Goal: Check status: Check status

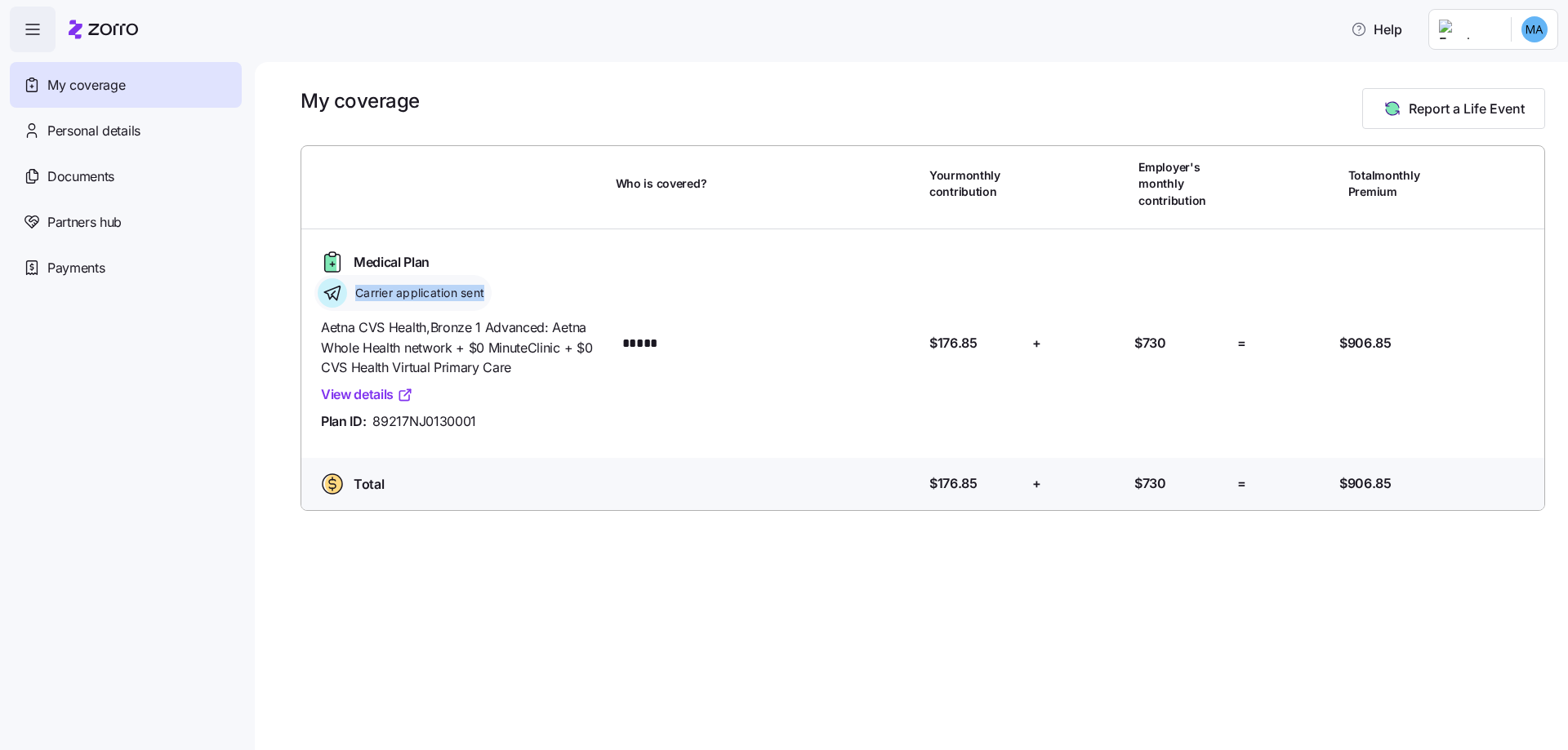
drag, startPoint x: 492, startPoint y: 284, endPoint x: 325, endPoint y: 299, distance: 167.7
click at [328, 299] on div "Carrier application sent" at bounding box center [403, 293] width 177 height 36
click at [324, 299] on icon at bounding box center [332, 293] width 29 height 29
drag, startPoint x: 582, startPoint y: 289, endPoint x: 251, endPoint y: 273, distance: 331.4
click at [396, 286] on div "Medical Plan Carrier application sent" at bounding box center [462, 280] width 295 height 62
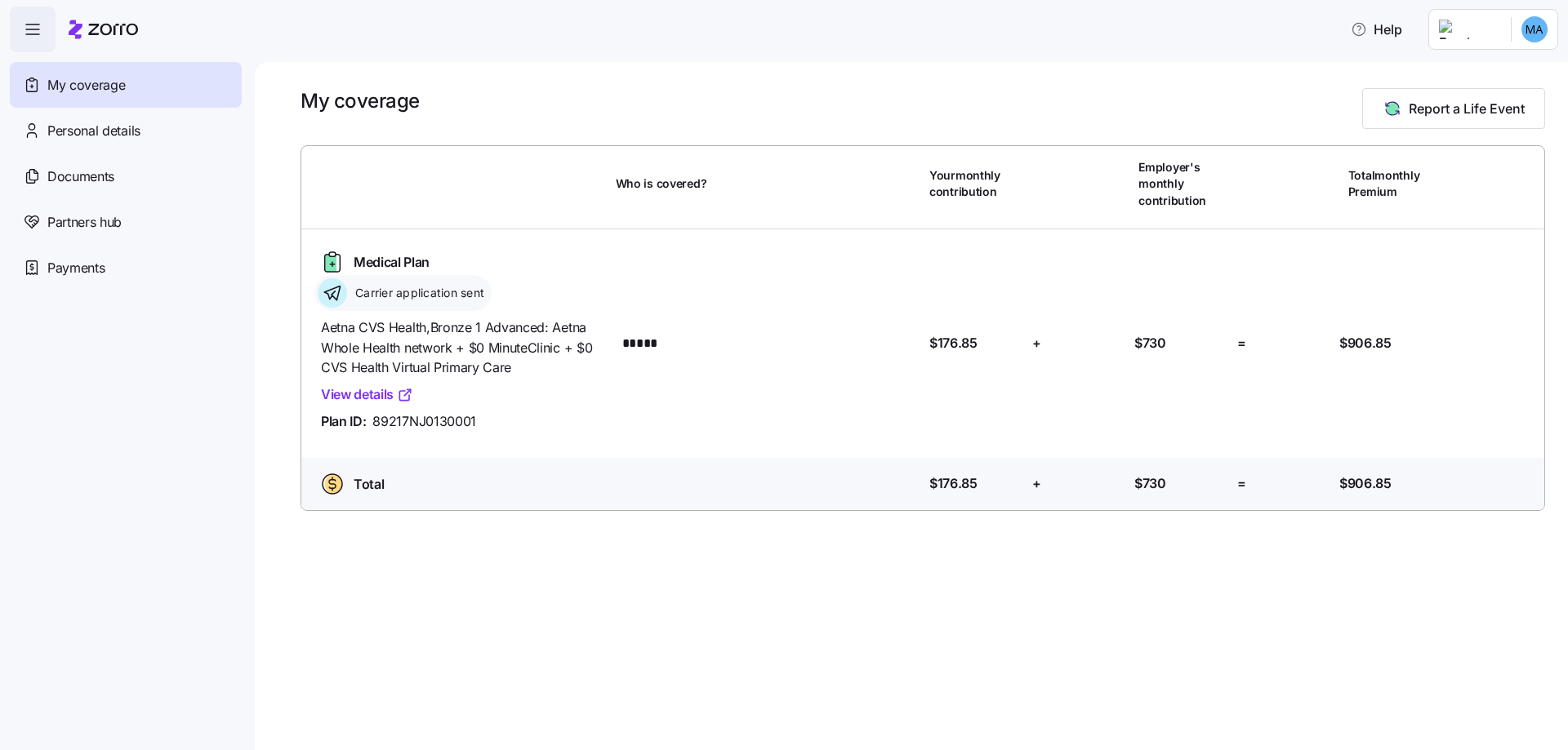
click at [251, 286] on nav "My coverage Personal details Documents Partners hub Payments" at bounding box center [127, 401] width 255 height 698
drag, startPoint x: 321, startPoint y: 298, endPoint x: 764, endPoint y: 300, distance: 443.0
click at [753, 300] on div "Medical Plan Carrier application sent Aetna CVS Health , Bronze 1 Advanced: Aet…" at bounding box center [922, 344] width 1256 height 229
click at [786, 300] on div "Medical Plan Carrier application sent Aetna CVS Health , Bronze 1 Advanced: Aet…" at bounding box center [923, 343] width 1230 height 202
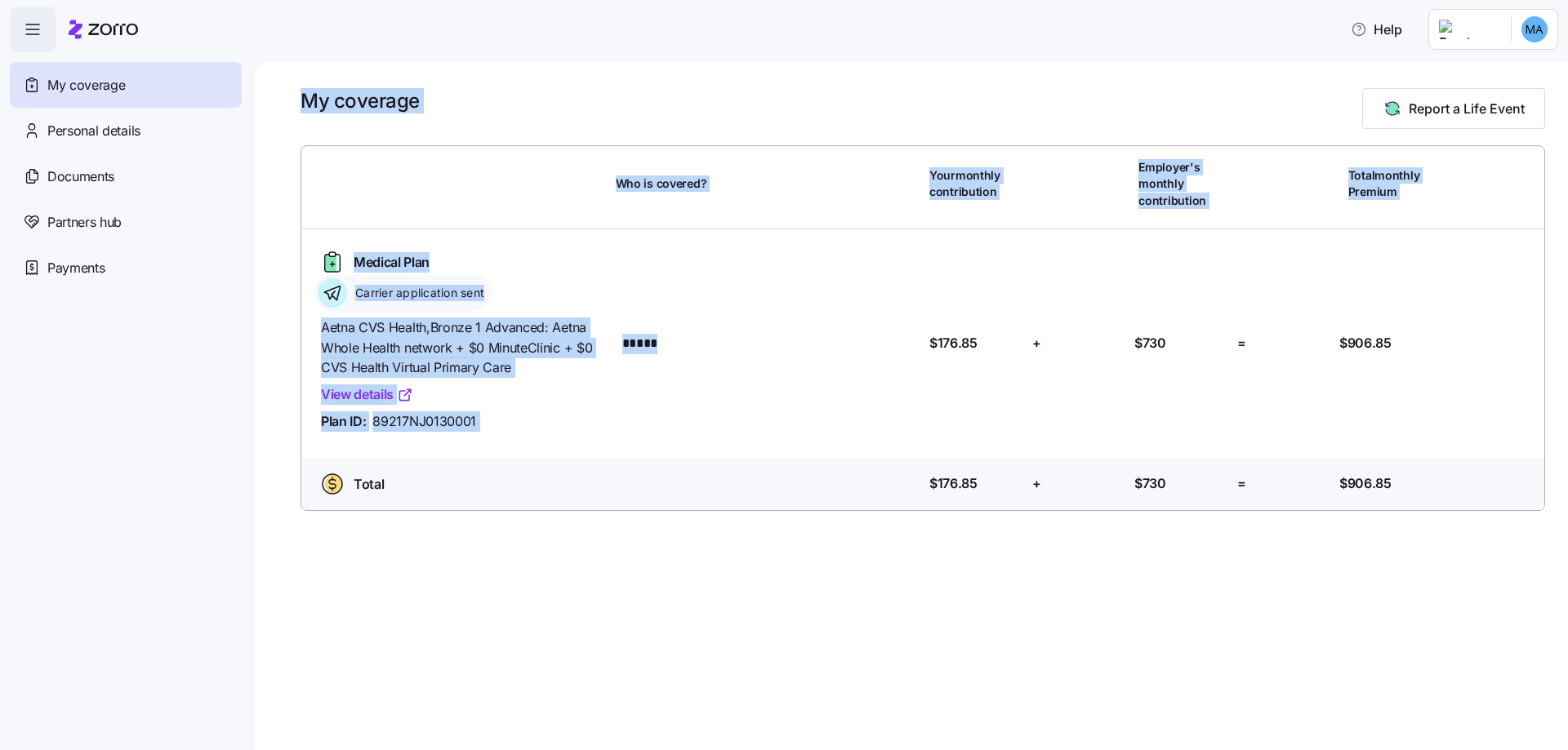
drag, startPoint x: 758, startPoint y: 302, endPoint x: 0, endPoint y: 312, distance: 758.1
click at [0, 313] on div "Help My coverage Personal details Documents Partners hub Payments My coverage R…" at bounding box center [784, 370] width 1568 height 741
click at [277, 359] on div "My coverage Report a Life Event Who is covered? Your monthly contribution Emplo…" at bounding box center [911, 406] width 1313 height 689
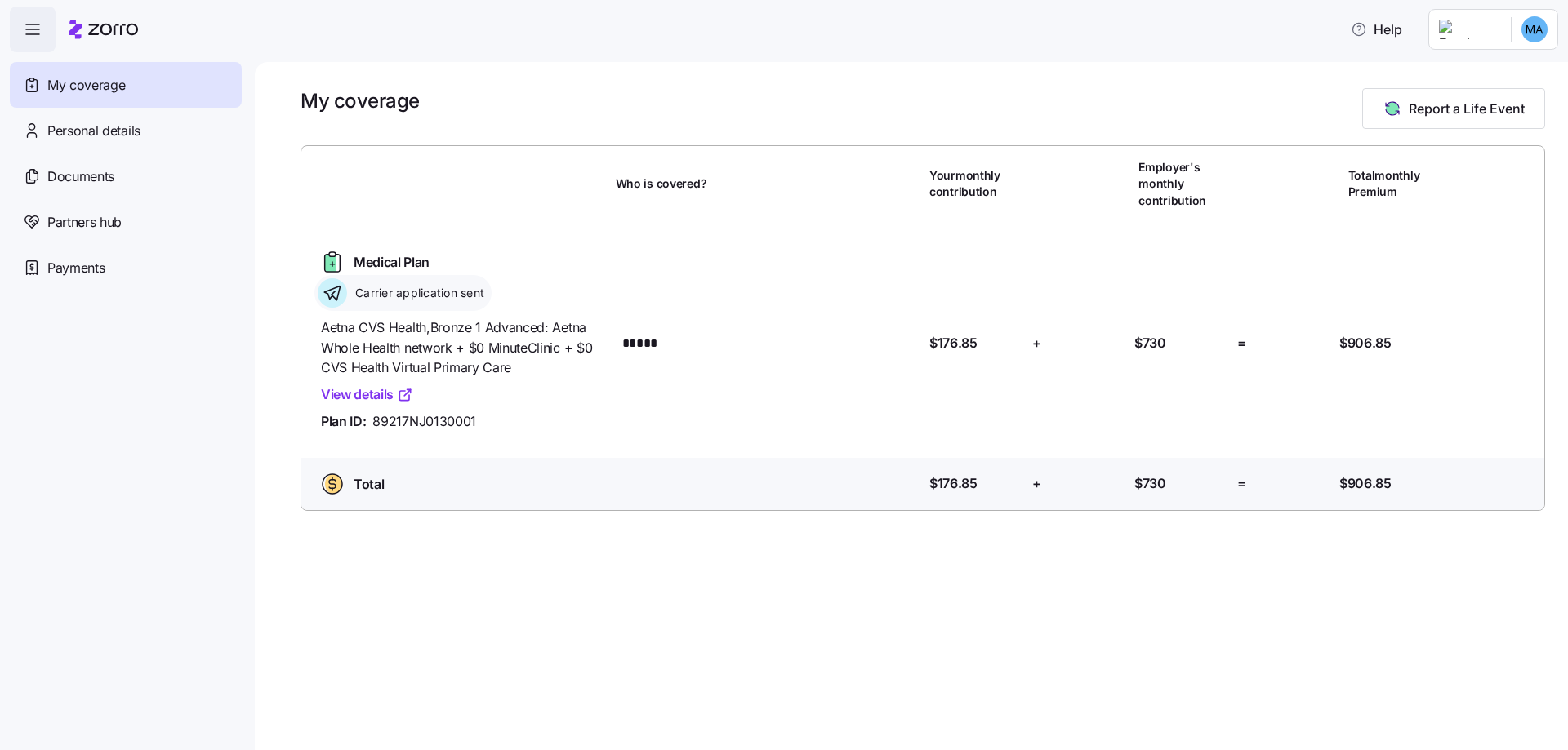
click at [354, 308] on div "Carrier application sent" at bounding box center [403, 293] width 177 height 36
drag, startPoint x: 483, startPoint y: 309, endPoint x: 345, endPoint y: 304, distance: 138.1
click at [370, 307] on div "Carrier application sent" at bounding box center [403, 293] width 177 height 36
